Goal: Information Seeking & Learning: Learn about a topic

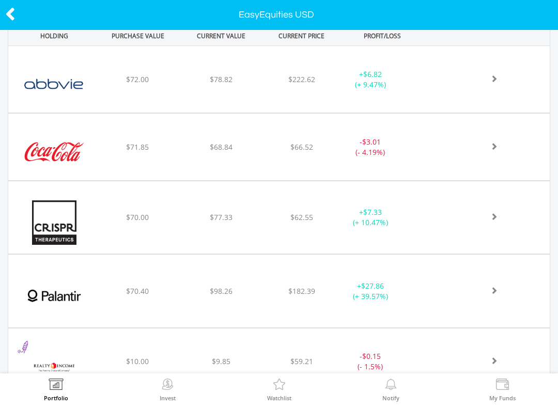
scroll to position [428, 0]
click at [503, 71] on div "﻿ Abbvie Inc $72.00 $78.82 $222.62 + $6.82 (+ 9.47%)" at bounding box center [279, 79] width 542 height 67
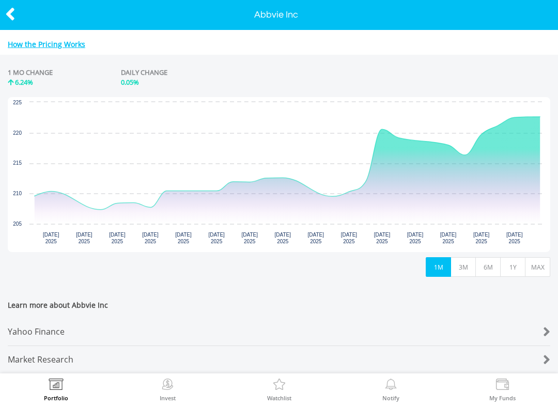
scroll to position [464, 0]
click at [37, 320] on div "Yahoo Finance" at bounding box center [257, 332] width 498 height 27
click at [468, 258] on button "3M" at bounding box center [463, 268] width 25 height 20
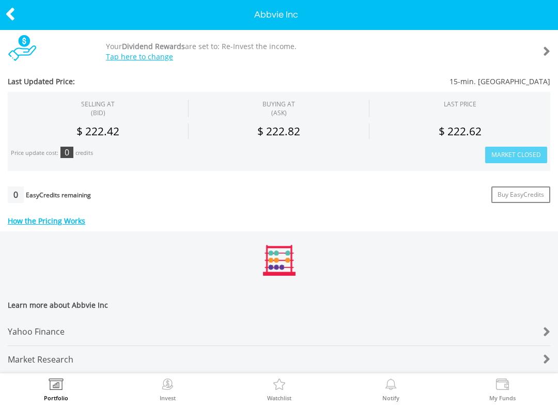
scroll to position [288, 0]
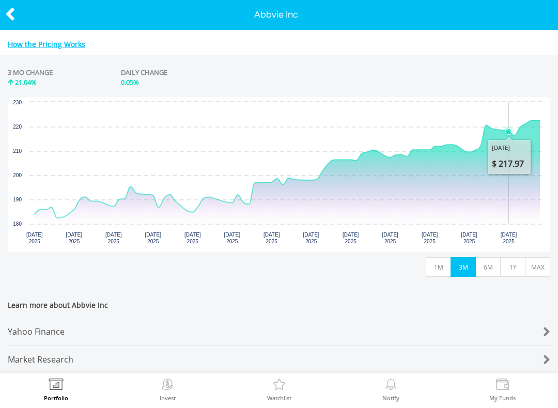
click at [490, 260] on button "6M" at bounding box center [488, 268] width 25 height 20
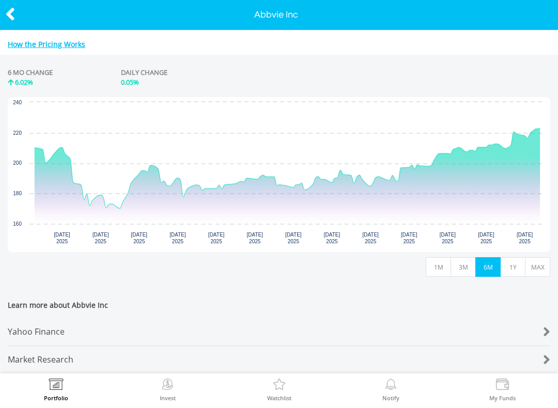
click at [515, 262] on button "1Y" at bounding box center [513, 268] width 25 height 20
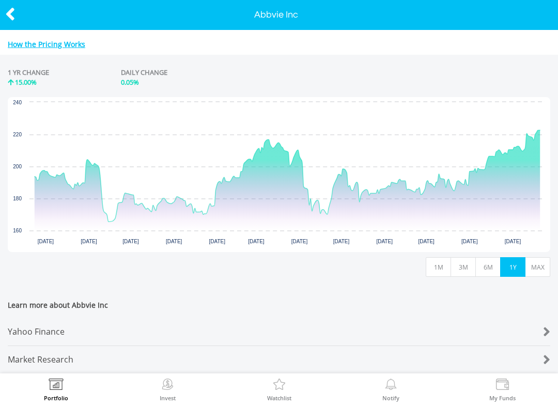
click at [539, 261] on button "MAX" at bounding box center [537, 268] width 25 height 20
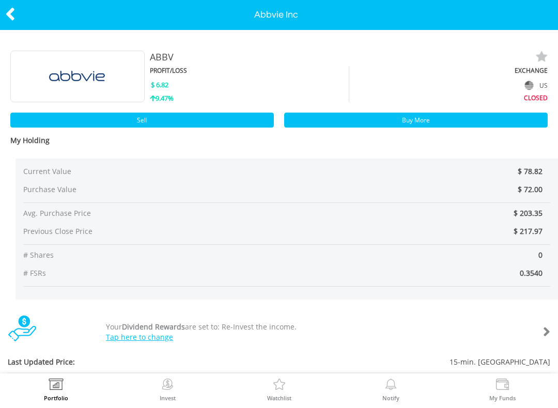
scroll to position [0, 0]
click at [2, 14] on div at bounding box center [28, 15] width 56 height 22
click at [6, 10] on icon at bounding box center [10, 14] width 10 height 20
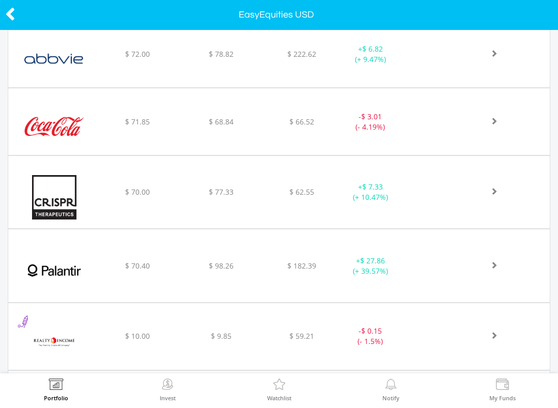
scroll to position [451, 0]
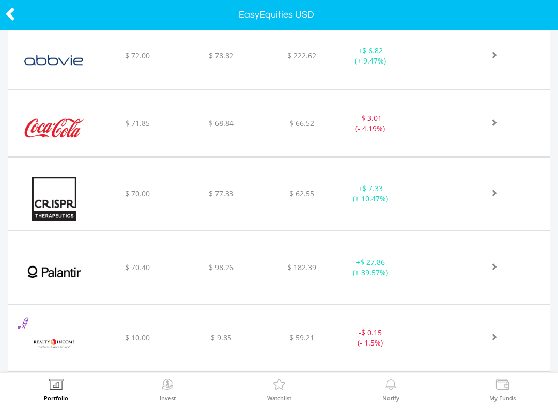
click at [499, 119] on div at bounding box center [488, 123] width 125 height 10
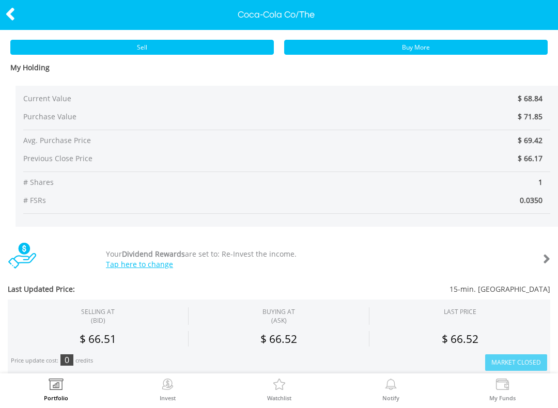
scroll to position [73, 0]
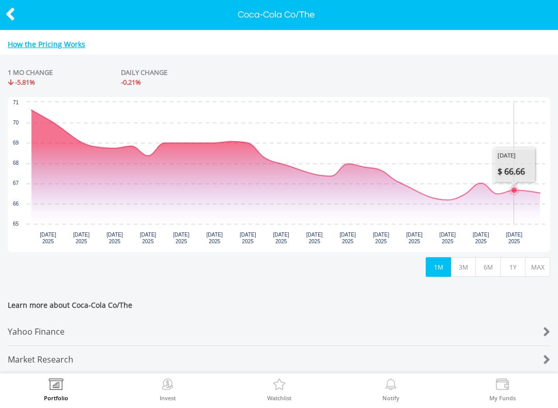
click at [464, 258] on button "3M" at bounding box center [463, 268] width 25 height 20
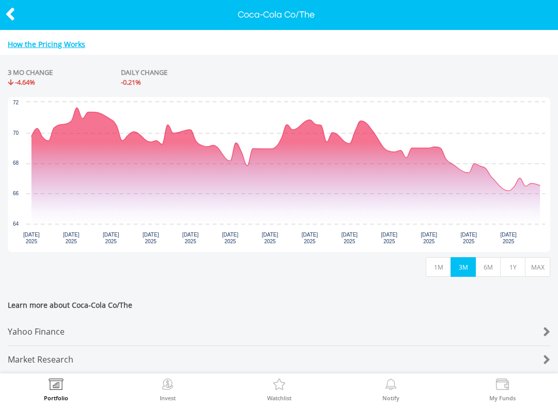
click at [490, 263] on button "6M" at bounding box center [488, 268] width 25 height 20
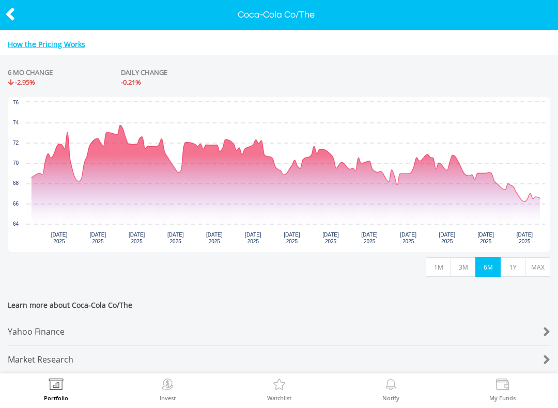
click at [510, 265] on button "1Y" at bounding box center [513, 268] width 25 height 20
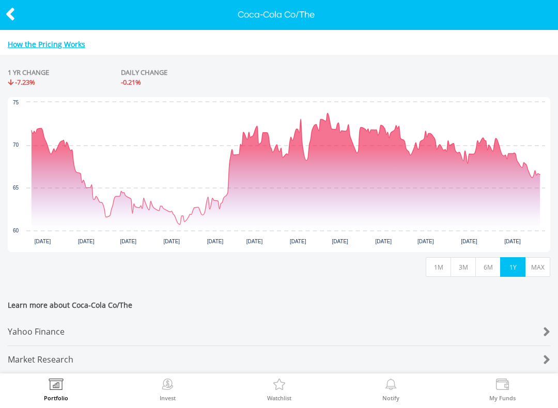
scroll to position [464, 0]
click at [23, 325] on div "Yahoo Finance" at bounding box center [257, 332] width 498 height 27
click at [6, 19] on icon at bounding box center [10, 14] width 10 height 20
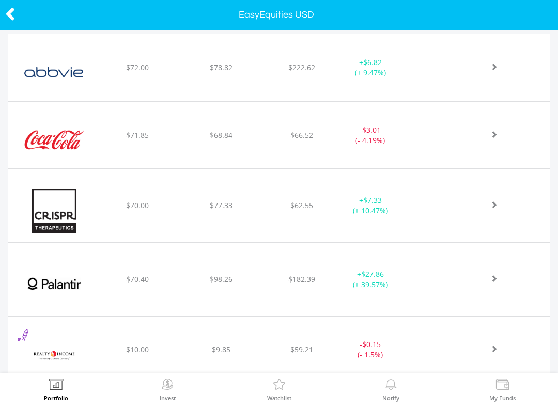
scroll to position [444, 0]
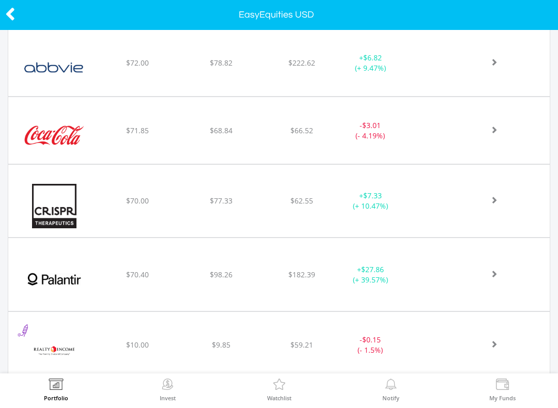
click at [498, 202] on div at bounding box center [488, 201] width 125 height 10
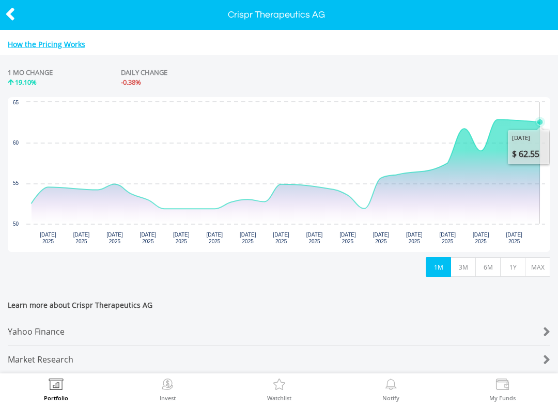
scroll to position [464, 0]
click at [462, 262] on button "3M" at bounding box center [463, 268] width 25 height 20
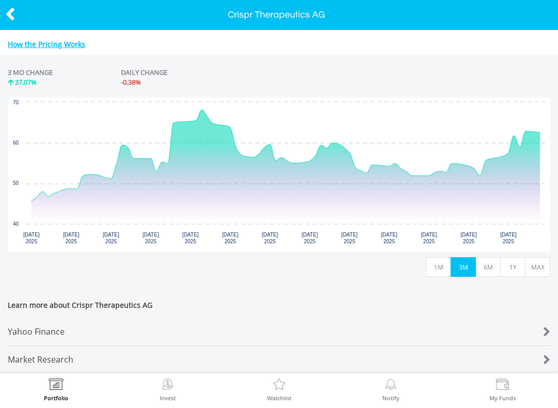
click at [496, 261] on button "6M" at bounding box center [488, 268] width 25 height 20
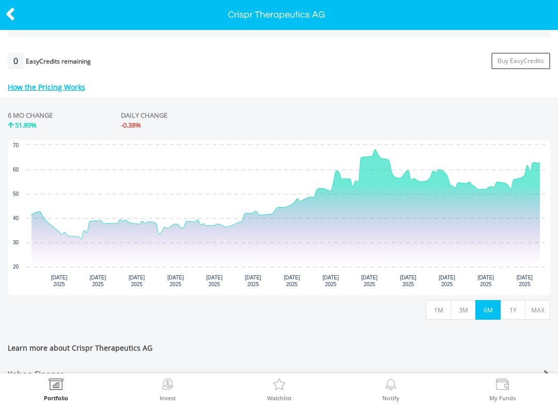
click at [508, 300] on button "1Y" at bounding box center [513, 310] width 25 height 20
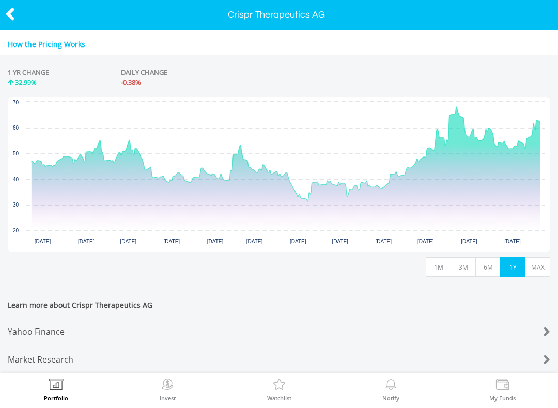
scroll to position [464, 0]
click at [544, 260] on button "MAX" at bounding box center [537, 268] width 25 height 20
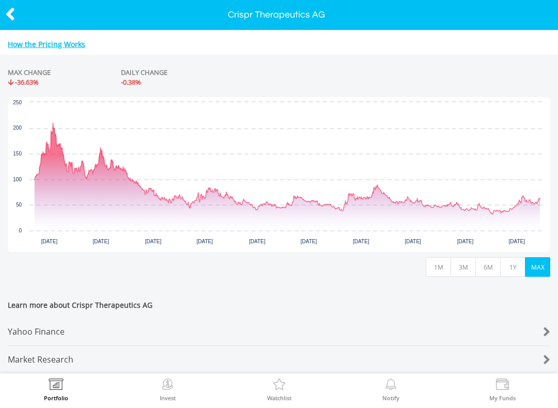
click at [38, 325] on div "Yahoo Finance" at bounding box center [257, 332] width 498 height 27
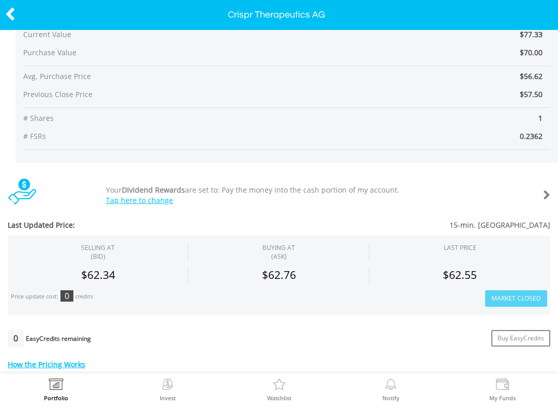
click at [13, 20] on icon at bounding box center [10, 14] width 10 height 20
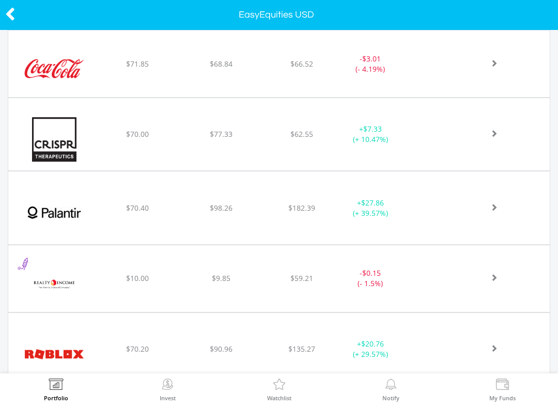
scroll to position [527, 0]
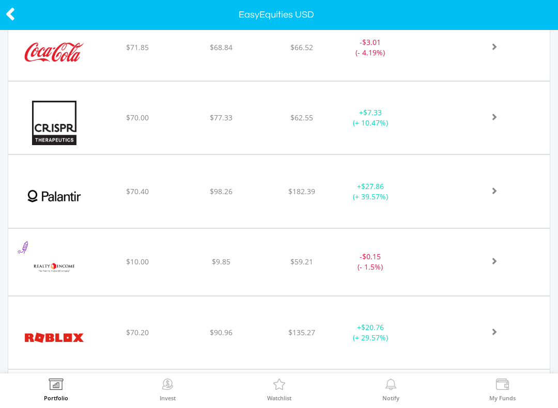
click at [161, 196] on div "$70.40" at bounding box center [137, 192] width 81 height 10
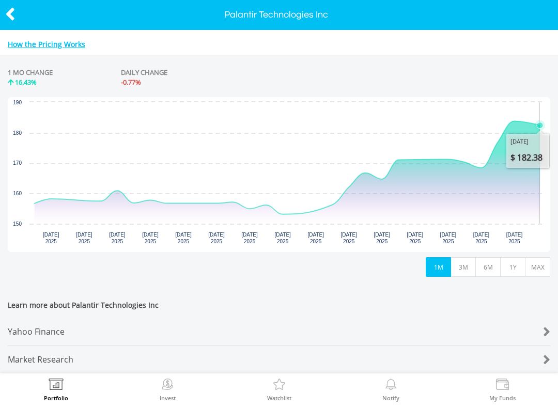
click at [464, 263] on button "3M" at bounding box center [463, 268] width 25 height 20
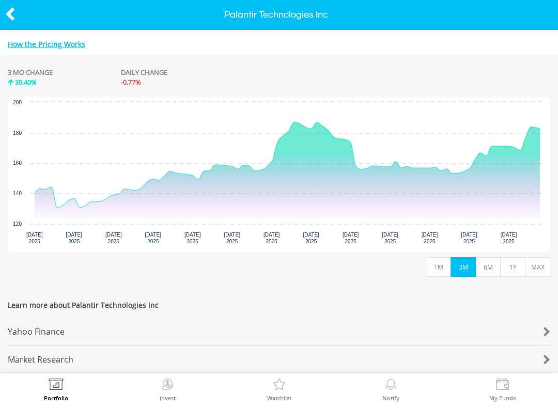
click at [488, 265] on button "6M" at bounding box center [488, 268] width 25 height 20
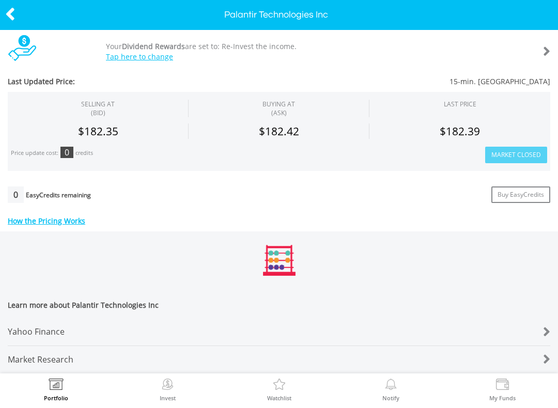
scroll to position [288, 0]
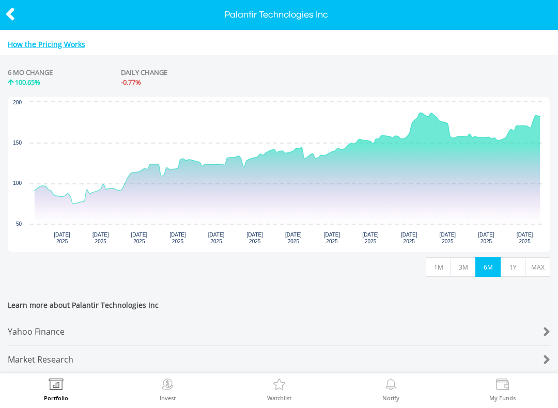
click at [512, 267] on button "1Y" at bounding box center [513, 268] width 25 height 20
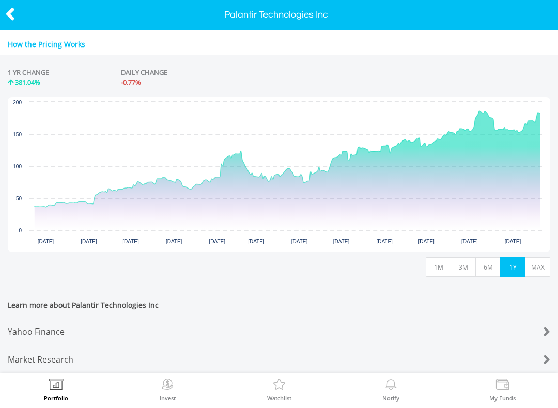
click at [541, 261] on button "MAX" at bounding box center [537, 268] width 25 height 20
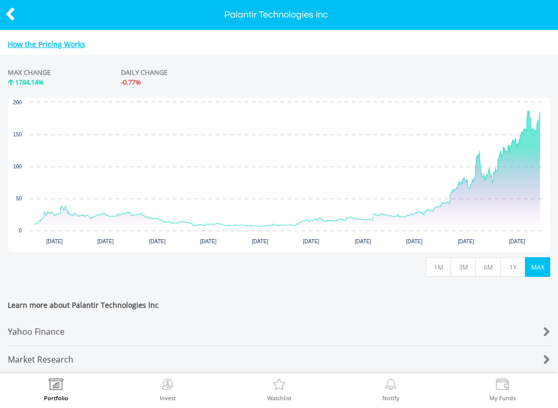
scroll to position [464, 0]
click at [40, 321] on div "Yahoo Finance" at bounding box center [257, 332] width 498 height 27
click at [8, 18] on icon at bounding box center [10, 14] width 10 height 20
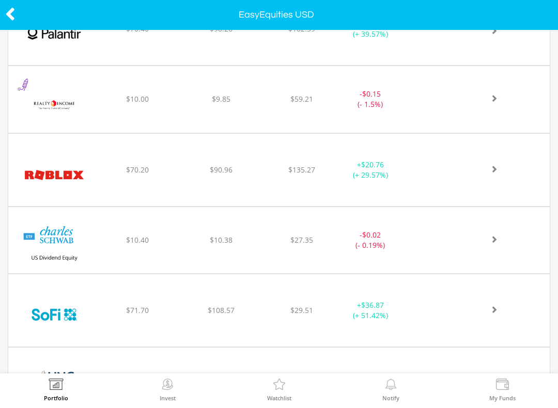
scroll to position [694, 0]
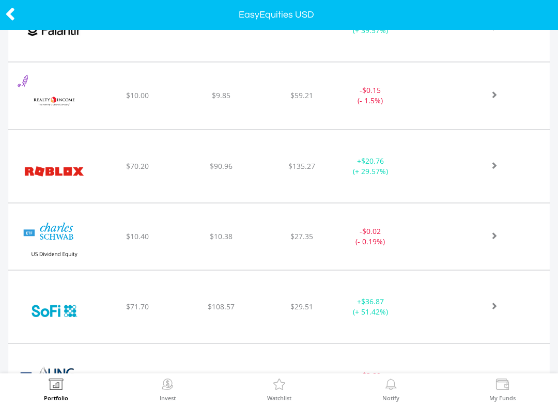
click at [59, 175] on img at bounding box center [54, 171] width 82 height 57
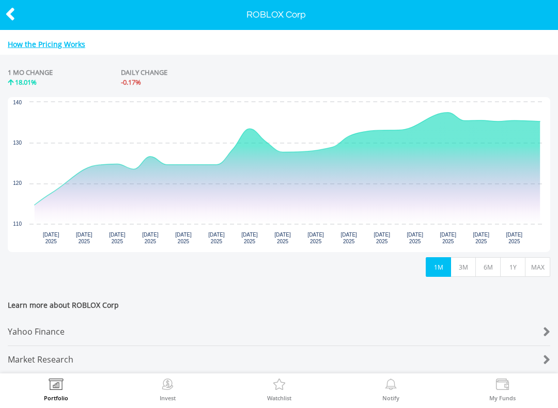
click at [470, 260] on button "3M" at bounding box center [463, 268] width 25 height 20
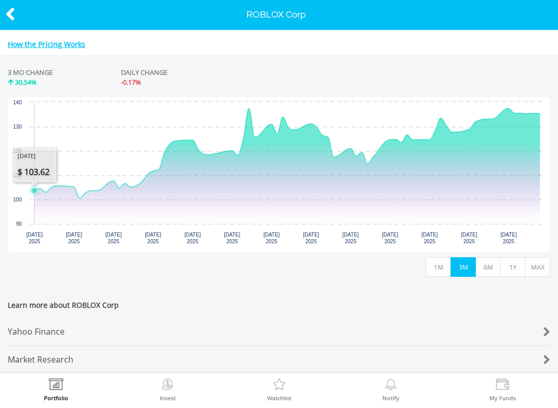
scroll to position [464, 0]
click at [494, 263] on button "6M" at bounding box center [488, 268] width 25 height 20
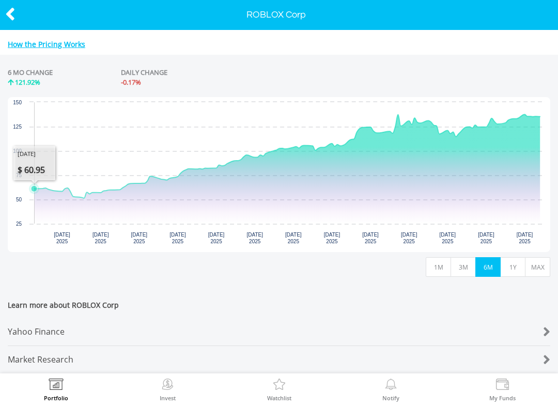
click at [517, 262] on button "1Y" at bounding box center [513, 268] width 25 height 20
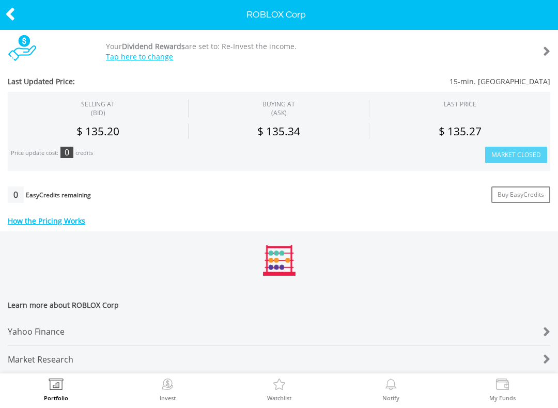
scroll to position [288, 0]
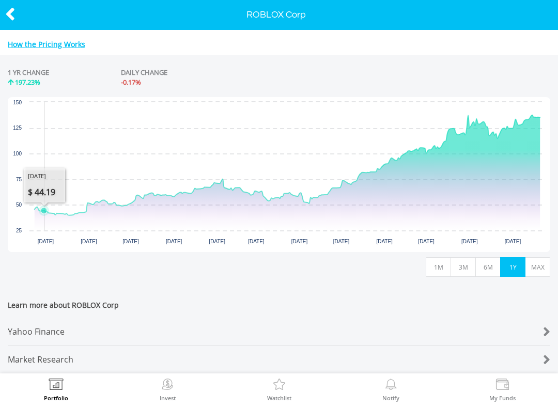
click at [547, 259] on button "MAX" at bounding box center [537, 268] width 25 height 20
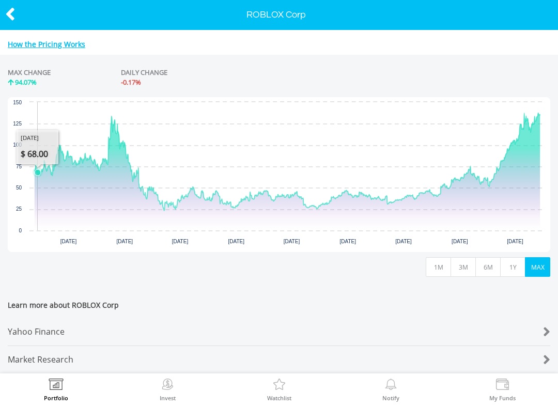
scroll to position [464, 0]
click at [33, 330] on div "Yahoo Finance" at bounding box center [257, 332] width 498 height 27
click at [11, 22] on icon at bounding box center [10, 14] width 10 height 20
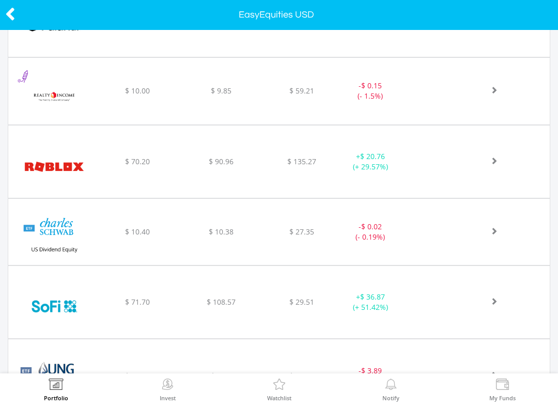
scroll to position [702, 0]
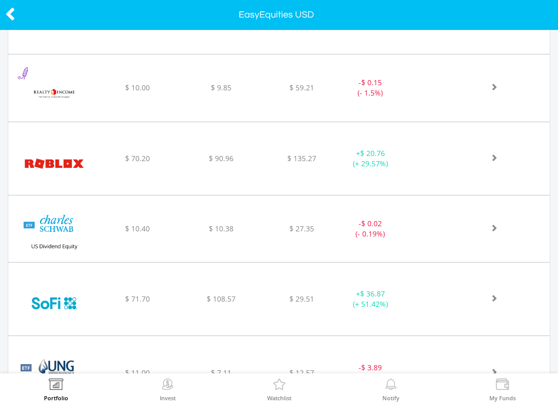
click at [138, 312] on div "﻿ SoFi Technologies $ 71.70 $ 108.57 $ 29.51 + $ 36.87 (+ 51.42%)" at bounding box center [279, 299] width 542 height 72
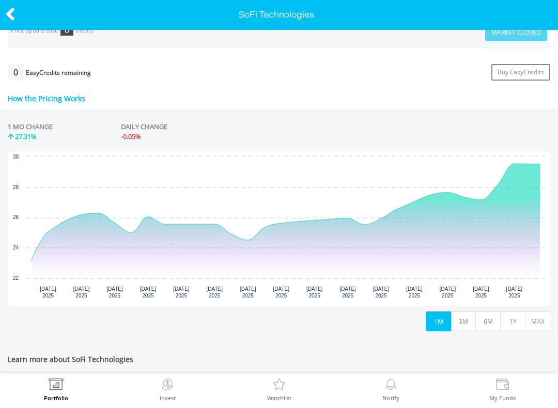
scroll to position [406, 0]
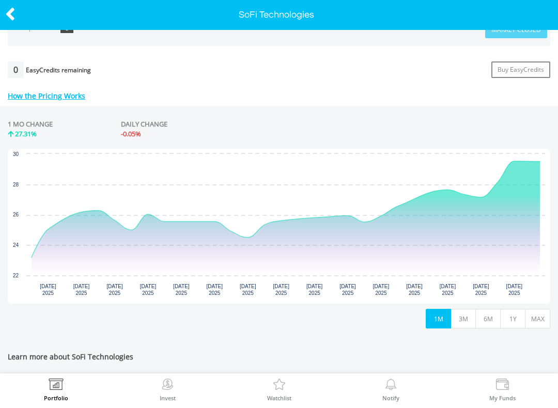
click at [463, 321] on button "3M" at bounding box center [463, 319] width 25 height 20
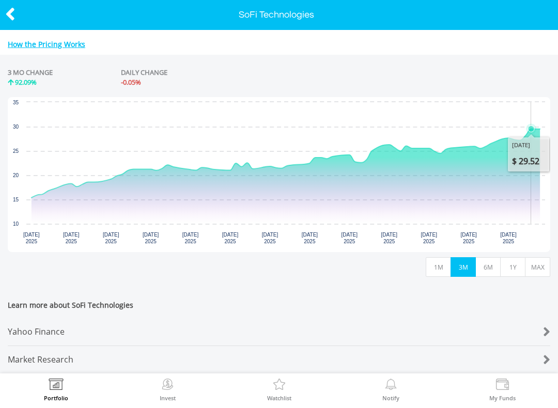
click at [492, 263] on button "6M" at bounding box center [488, 268] width 25 height 20
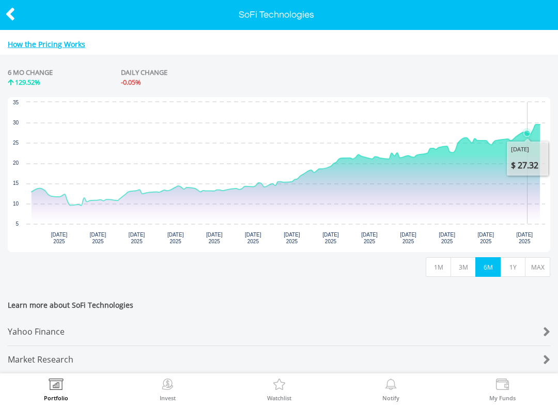
click at [510, 264] on button "1Y" at bounding box center [513, 268] width 25 height 20
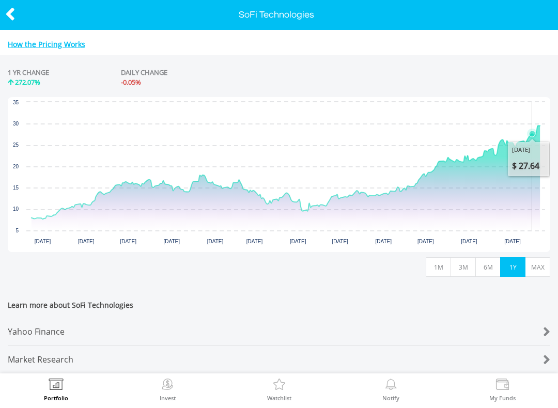
scroll to position [464, 0]
click at [544, 261] on button "MAX" at bounding box center [537, 268] width 25 height 20
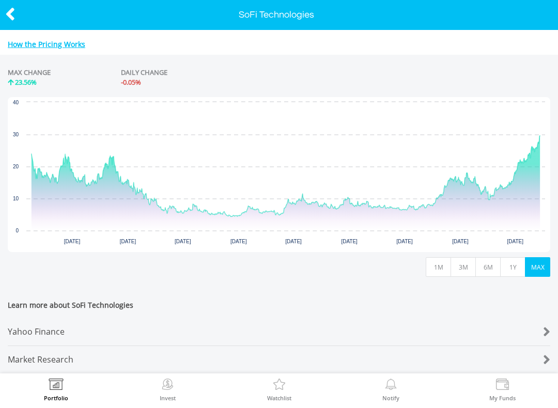
click at [22, 324] on div "Yahoo Finance" at bounding box center [257, 332] width 498 height 27
click at [8, 14] on icon at bounding box center [10, 14] width 10 height 20
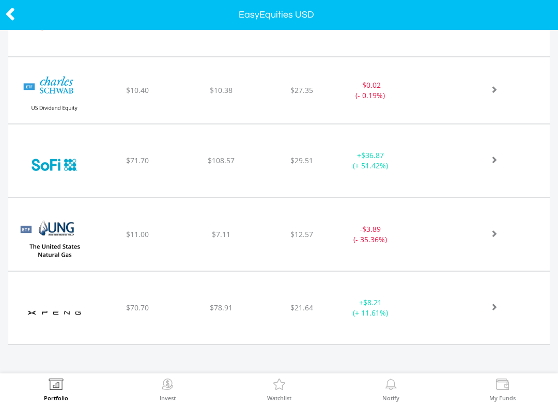
scroll to position [840, 0]
click at [119, 310] on div "$70.70" at bounding box center [137, 309] width 81 height 10
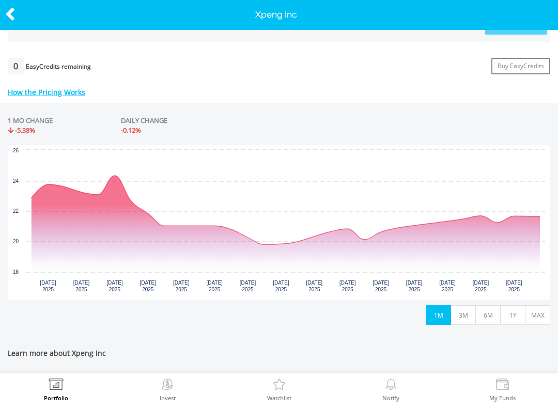
scroll to position [428, 0]
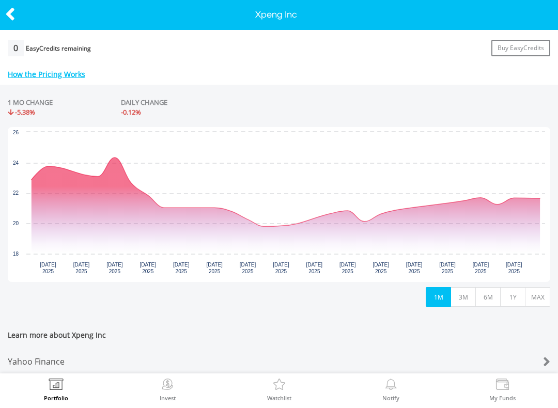
click at [468, 304] on button "3M" at bounding box center [463, 298] width 25 height 20
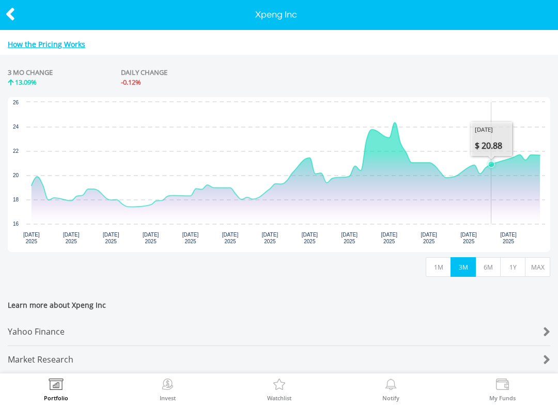
click at [494, 261] on button "6M" at bounding box center [488, 268] width 25 height 20
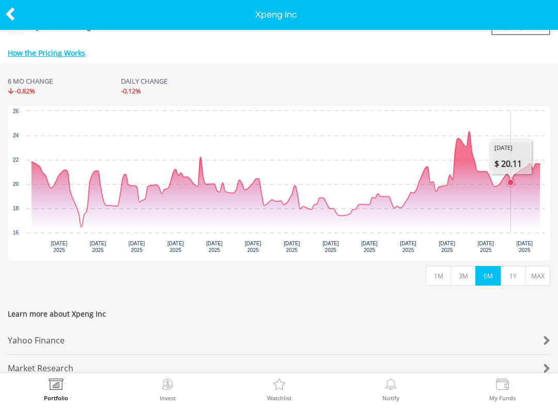
click at [518, 278] on button "1Y" at bounding box center [513, 276] width 25 height 20
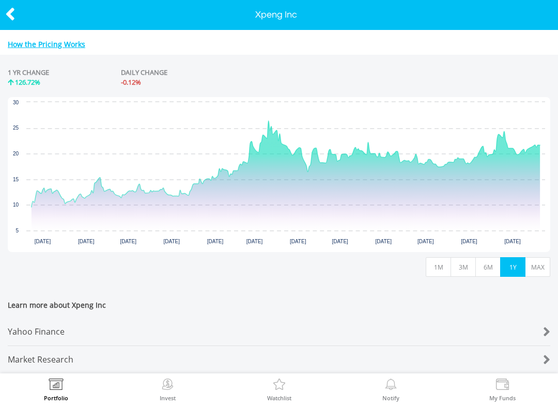
scroll to position [464, 0]
click at [542, 265] on button "MAX" at bounding box center [537, 268] width 25 height 20
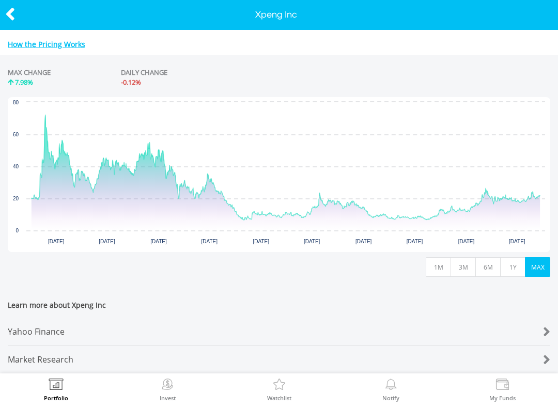
click at [28, 323] on div "Yahoo Finance" at bounding box center [257, 332] width 498 height 27
click at [13, 16] on icon at bounding box center [10, 14] width 10 height 20
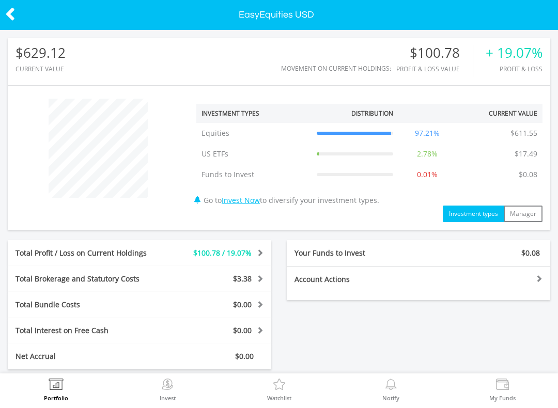
scroll to position [-1, 0]
click at [8, 14] on icon at bounding box center [10, 14] width 10 height 20
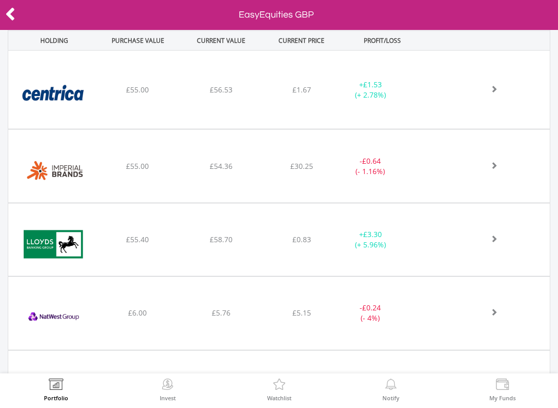
scroll to position [401, 0]
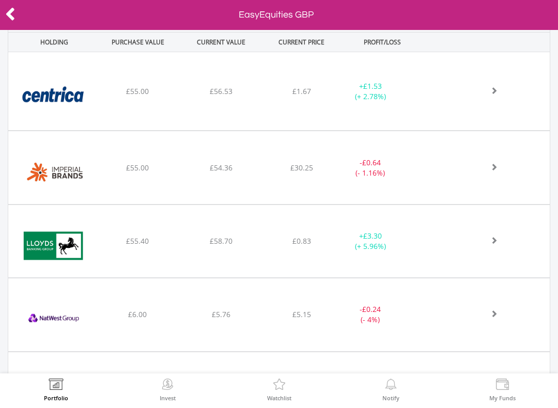
click at [54, 106] on img at bounding box center [54, 96] width 82 height 63
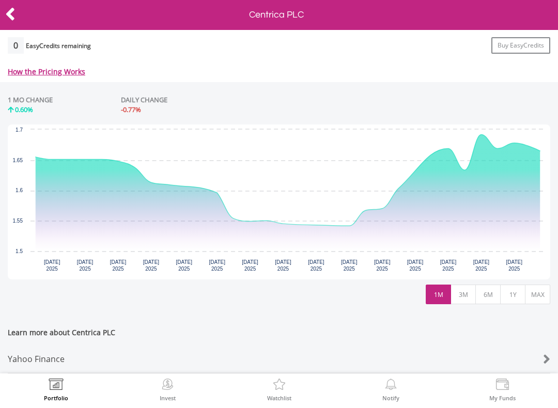
scroll to position [426, 0]
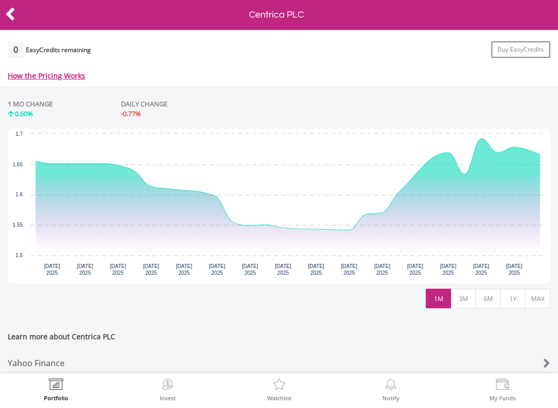
click at [469, 303] on button "3M" at bounding box center [463, 299] width 25 height 20
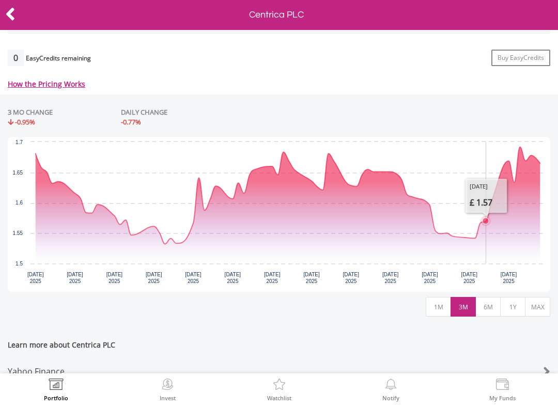
click at [496, 309] on button "6M" at bounding box center [488, 307] width 25 height 20
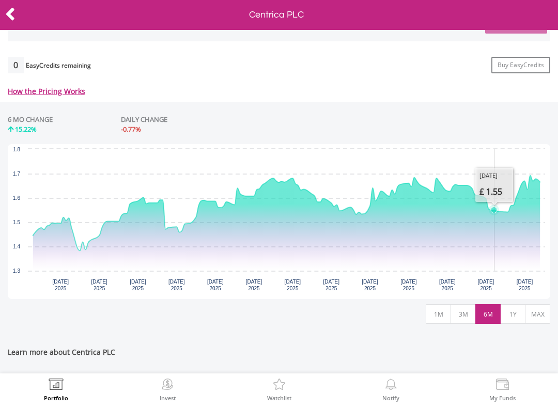
click at [517, 316] on button "1Y" at bounding box center [513, 315] width 25 height 20
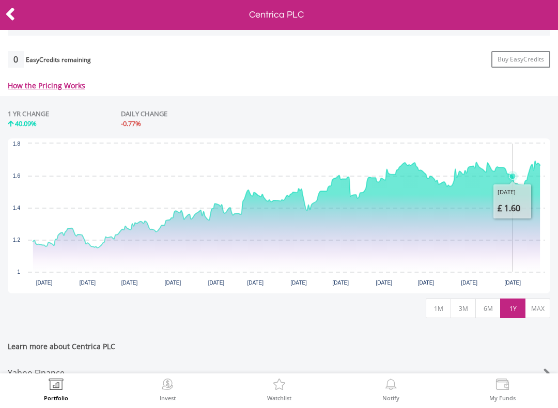
click at [544, 312] on button "MAX" at bounding box center [537, 309] width 25 height 20
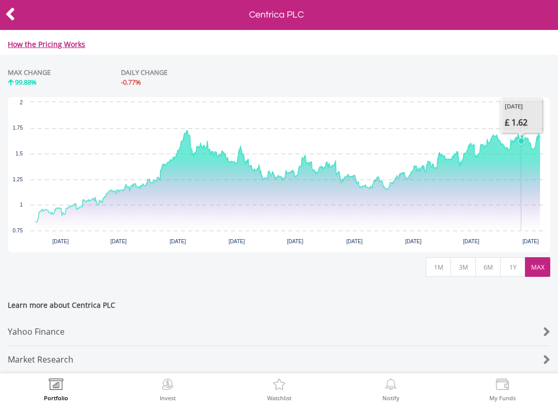
scroll to position [464, 0]
click at [33, 328] on div "Yahoo Finance" at bounding box center [257, 332] width 498 height 27
click at [6, 16] on icon at bounding box center [10, 14] width 10 height 20
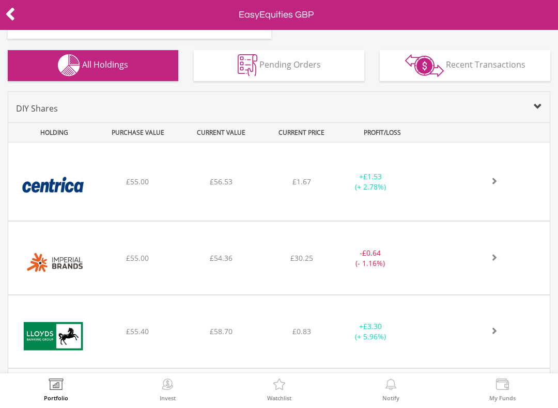
scroll to position [310, 0]
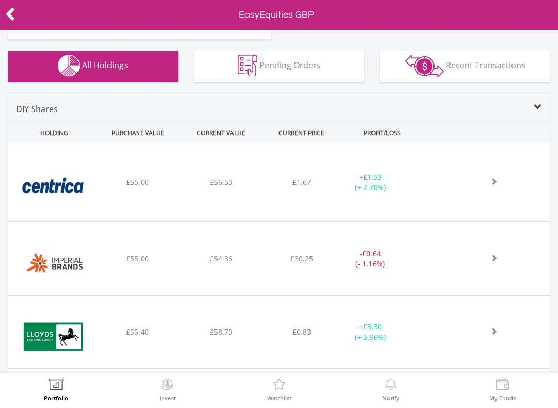
click at [88, 269] on img at bounding box center [54, 263] width 82 height 57
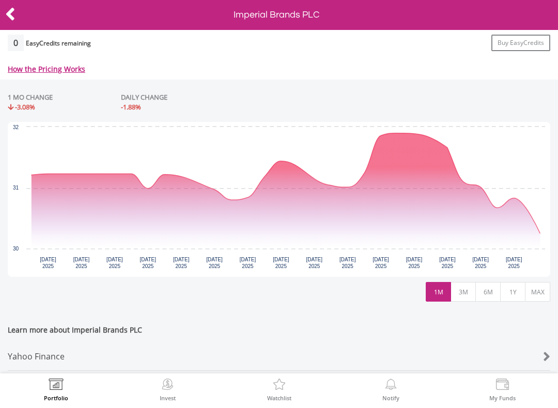
click at [458, 300] on button "3M" at bounding box center [463, 292] width 25 height 20
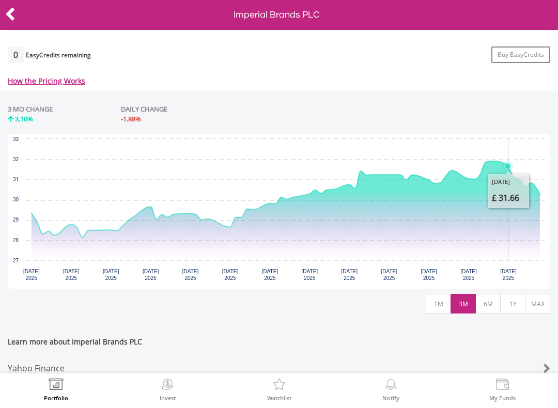
click at [491, 311] on button "6M" at bounding box center [488, 304] width 25 height 20
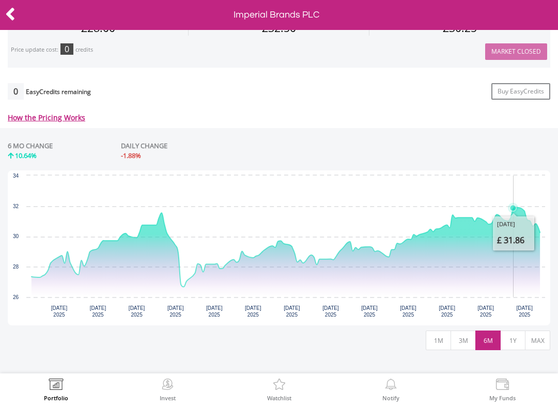
click at [512, 340] on button "1Y" at bounding box center [513, 341] width 25 height 20
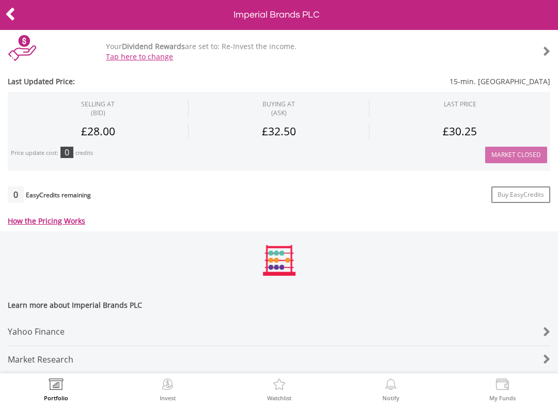
scroll to position [288, 0]
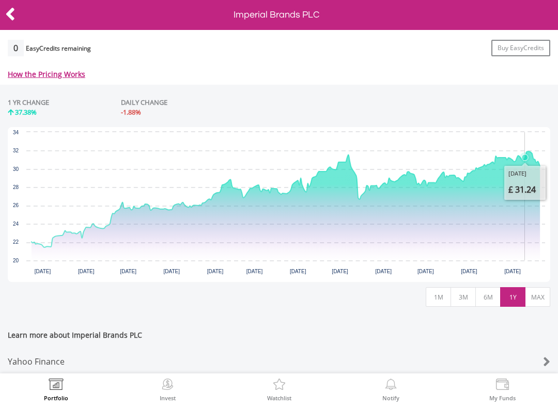
click at [542, 304] on button "MAX" at bounding box center [537, 298] width 25 height 20
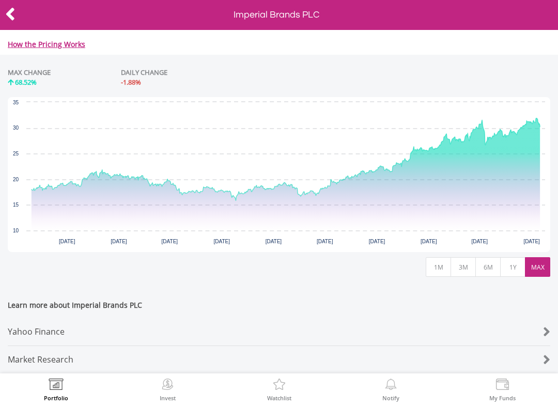
scroll to position [464, 0]
click at [27, 323] on div "Yahoo Finance" at bounding box center [257, 332] width 498 height 27
click at [14, 14] on icon at bounding box center [10, 14] width 10 height 20
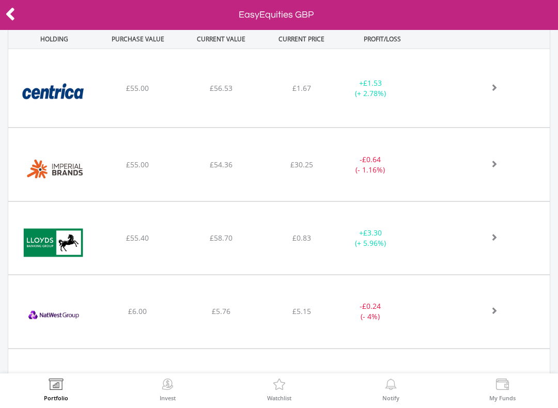
scroll to position [393, 0]
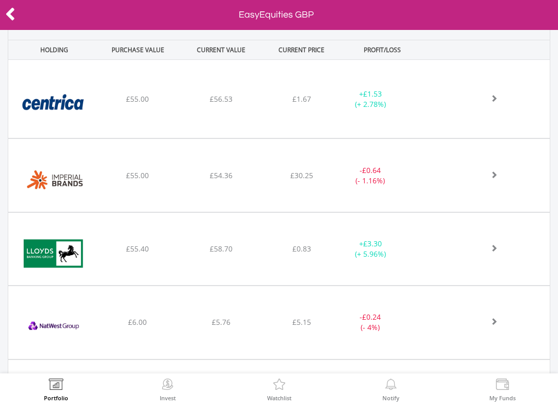
click at [49, 251] on img at bounding box center [54, 254] width 82 height 57
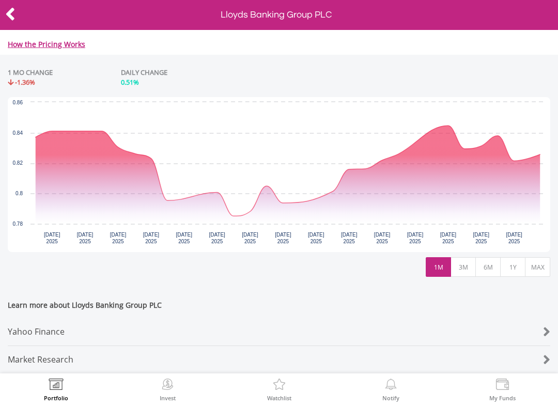
click at [467, 264] on button "3M" at bounding box center [463, 268] width 25 height 20
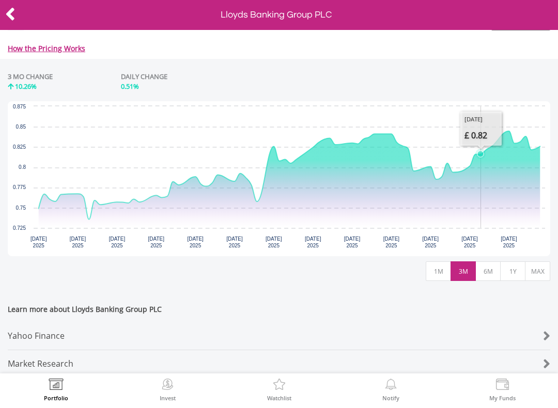
click at [491, 278] on button "6M" at bounding box center [488, 272] width 25 height 20
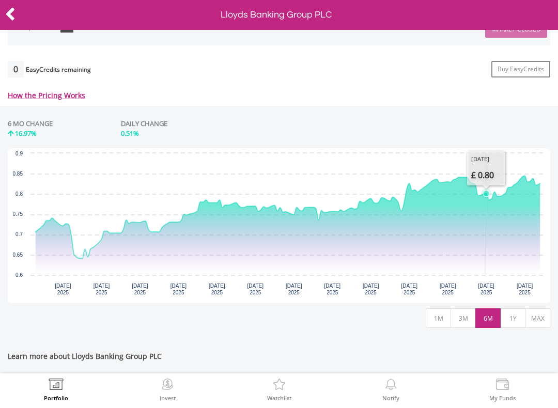
click at [518, 320] on button "1Y" at bounding box center [513, 319] width 25 height 20
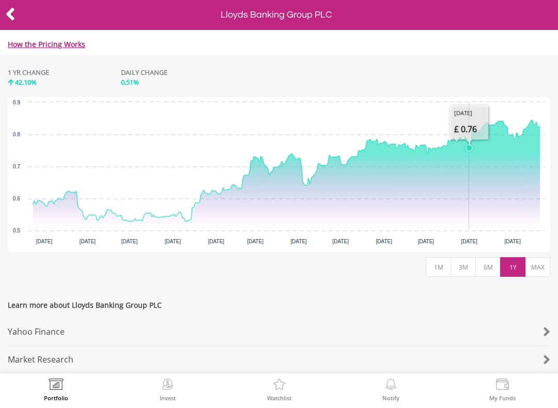
click at [553, 295] on div "Learn more about Lloyds Banking Group PLC Yahoo Finance Market Research" at bounding box center [279, 332] width 558 height 84
click at [539, 265] on button "MAX" at bounding box center [537, 268] width 25 height 20
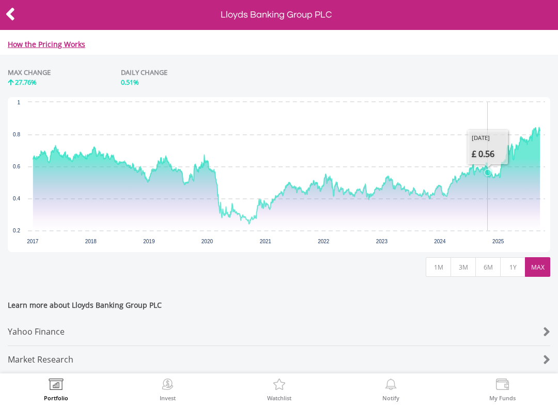
scroll to position [464, 0]
click at [26, 325] on div "Yahoo Finance" at bounding box center [257, 332] width 498 height 27
click at [6, 10] on icon at bounding box center [10, 14] width 10 height 20
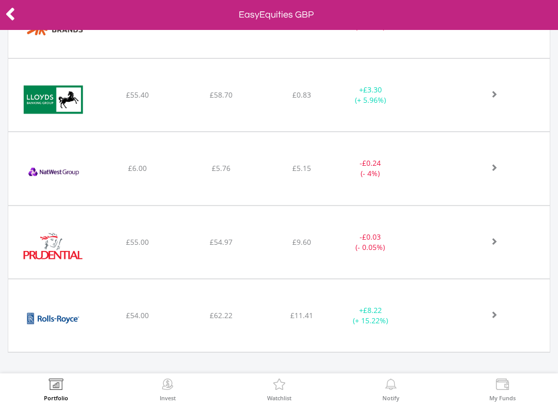
scroll to position [546, 0]
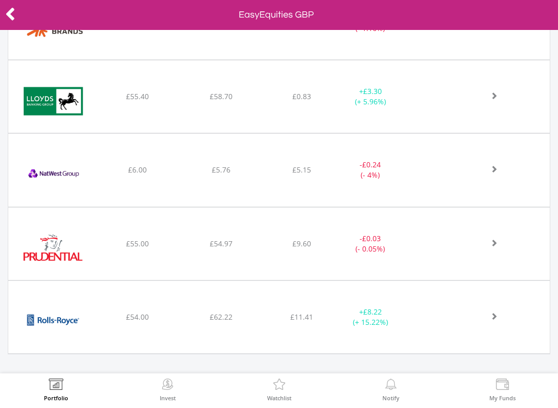
click at [80, 180] on img at bounding box center [54, 175] width 82 height 57
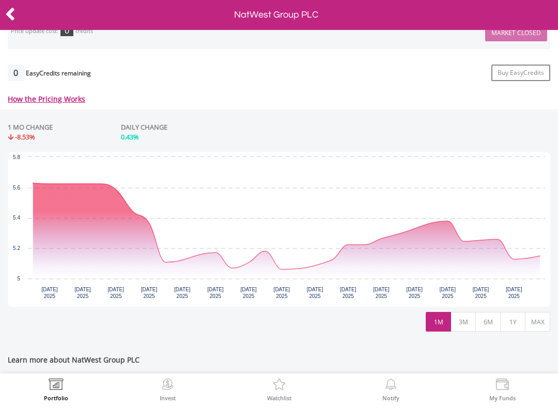
scroll to position [408, 0]
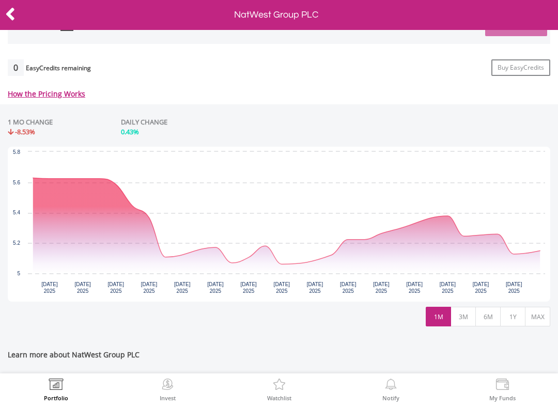
click at [470, 317] on button "3M" at bounding box center [463, 317] width 25 height 20
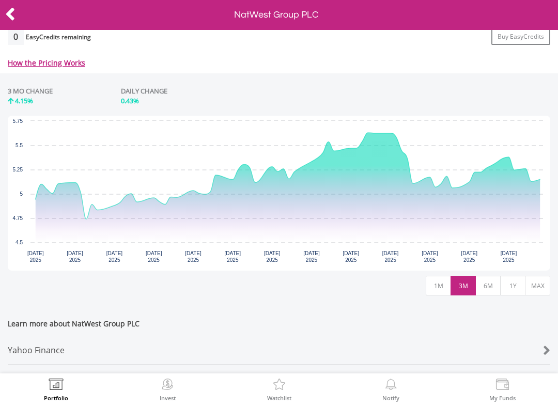
scroll to position [458, 0]
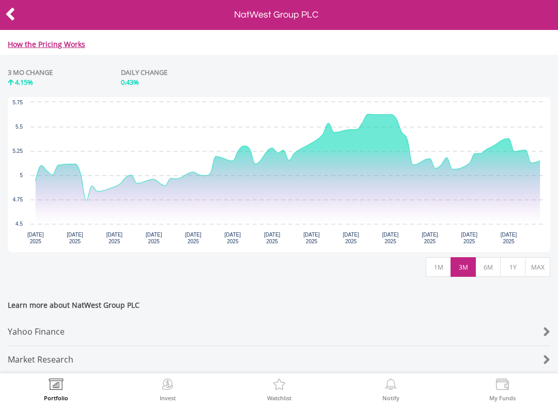
click at [495, 273] on button "6M" at bounding box center [488, 268] width 25 height 20
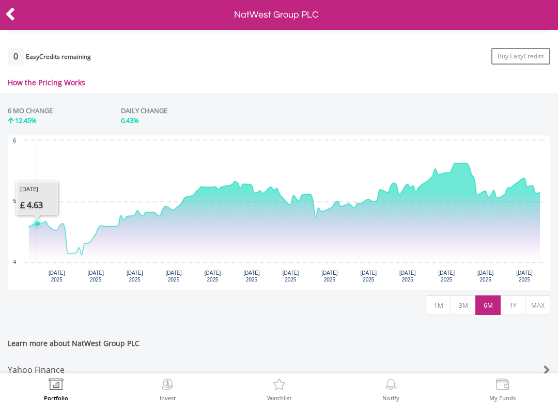
click at [518, 312] on button "1Y" at bounding box center [513, 306] width 25 height 20
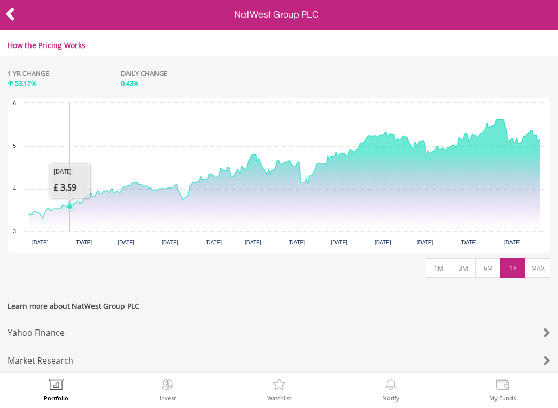
click at [544, 268] on button "MAX" at bounding box center [537, 269] width 25 height 20
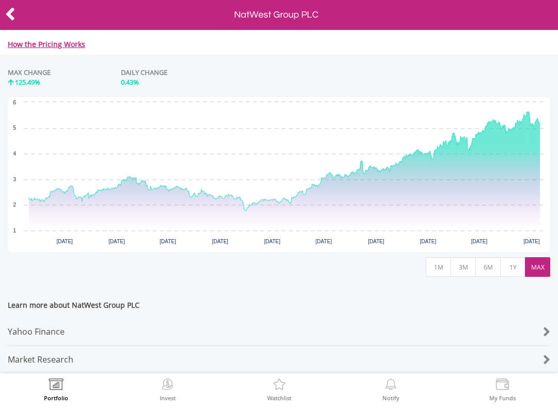
scroll to position [464, 0]
click at [47, 325] on div "Yahoo Finance" at bounding box center [257, 332] width 498 height 27
click at [9, 14] on icon at bounding box center [10, 14] width 10 height 20
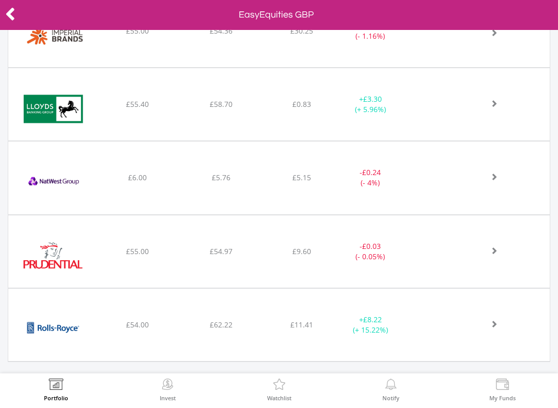
scroll to position [539, 0]
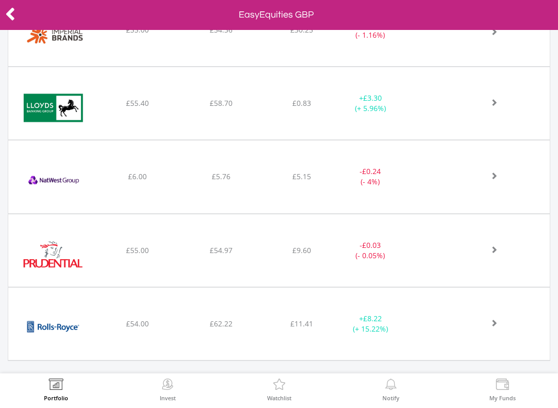
click at [94, 265] on img at bounding box center [54, 256] width 82 height 57
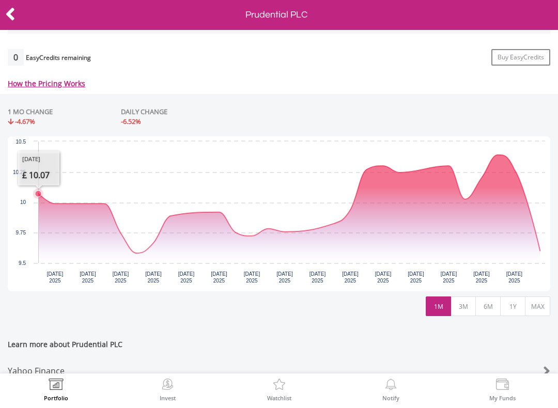
click at [471, 306] on button "3M" at bounding box center [463, 307] width 25 height 20
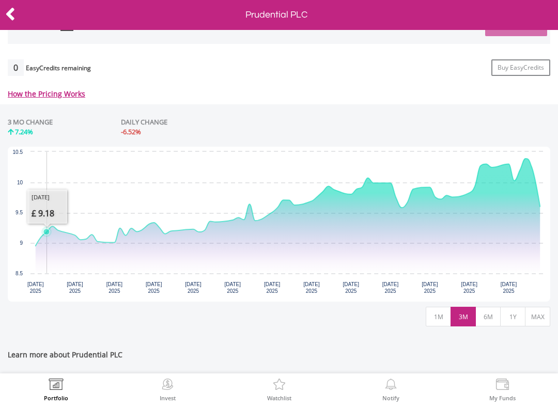
click at [495, 326] on button "6M" at bounding box center [488, 317] width 25 height 20
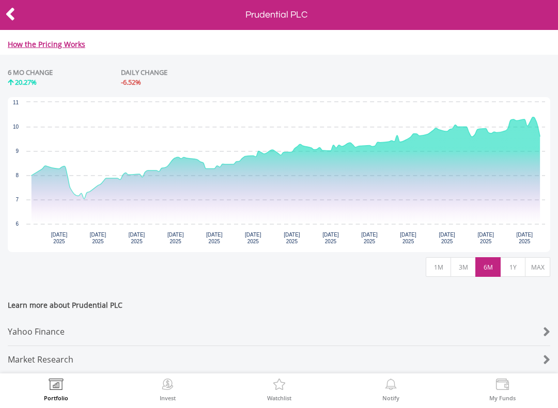
click at [518, 266] on button "1Y" at bounding box center [513, 268] width 25 height 20
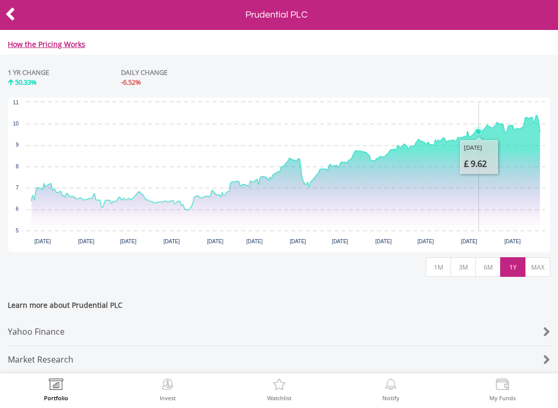
scroll to position [464, 0]
click at [42, 327] on div "Yahoo Finance" at bounding box center [257, 332] width 498 height 27
click at [7, 12] on icon at bounding box center [10, 14] width 10 height 20
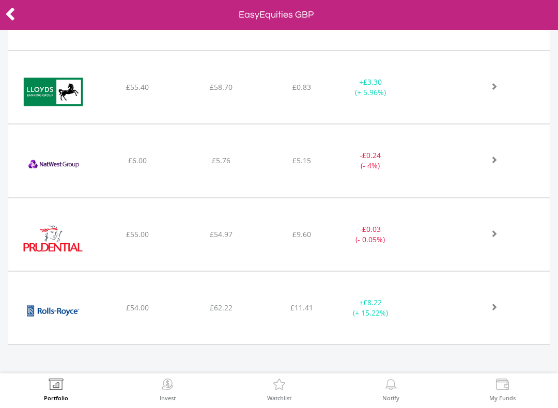
scroll to position [554, 0]
click at [54, 315] on img at bounding box center [54, 313] width 82 height 57
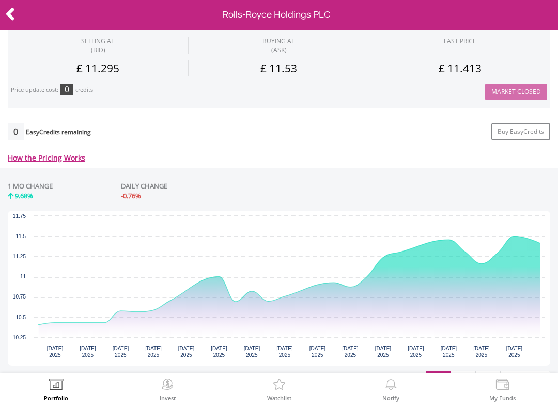
scroll to position [365, 0]
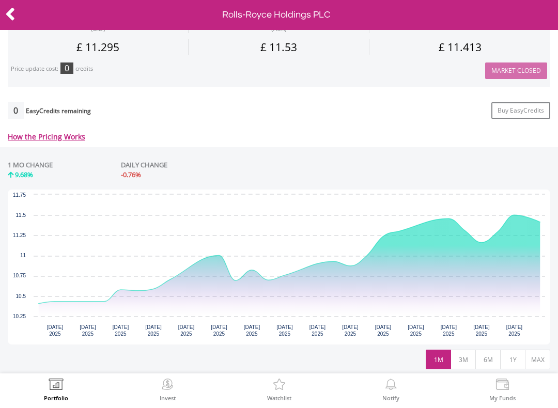
click at [463, 365] on button "3M" at bounding box center [463, 360] width 25 height 20
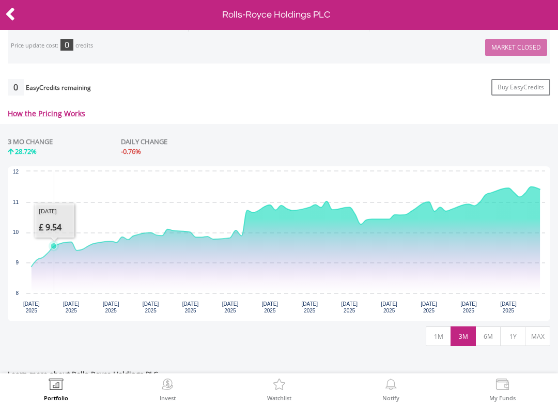
scroll to position [389, 0]
click at [493, 339] on button "6M" at bounding box center [488, 336] width 25 height 20
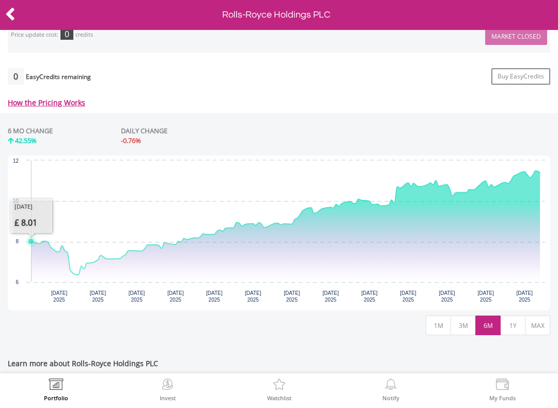
click at [511, 328] on button "1Y" at bounding box center [513, 326] width 25 height 20
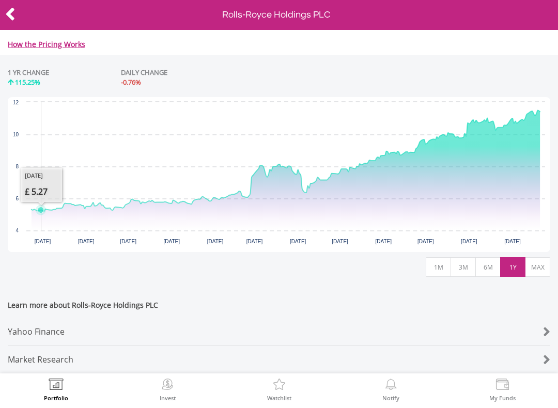
click at [537, 261] on button "MAX" at bounding box center [537, 268] width 25 height 20
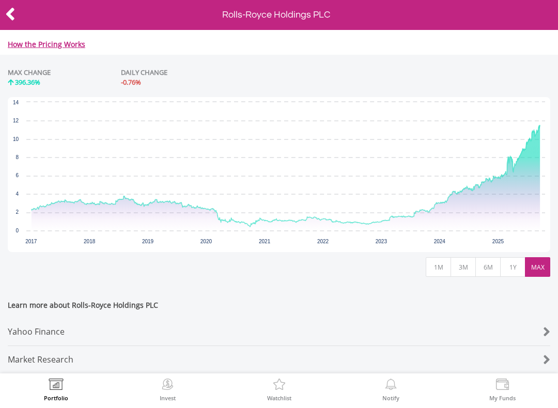
scroll to position [464, 0]
click at [21, 324] on div "Yahoo Finance" at bounding box center [257, 332] width 498 height 27
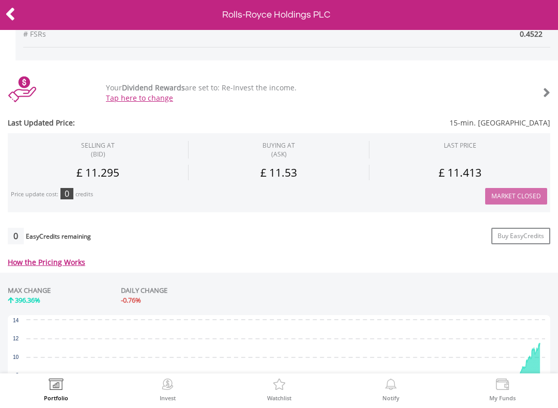
click at [13, 18] on icon at bounding box center [10, 14] width 10 height 20
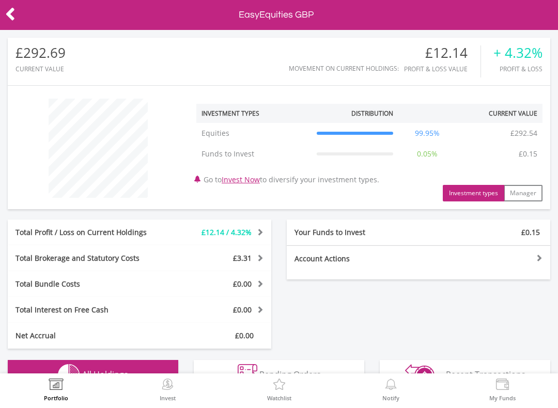
click at [9, 13] on icon at bounding box center [10, 14] width 10 height 20
